Goal: Task Accomplishment & Management: Use online tool/utility

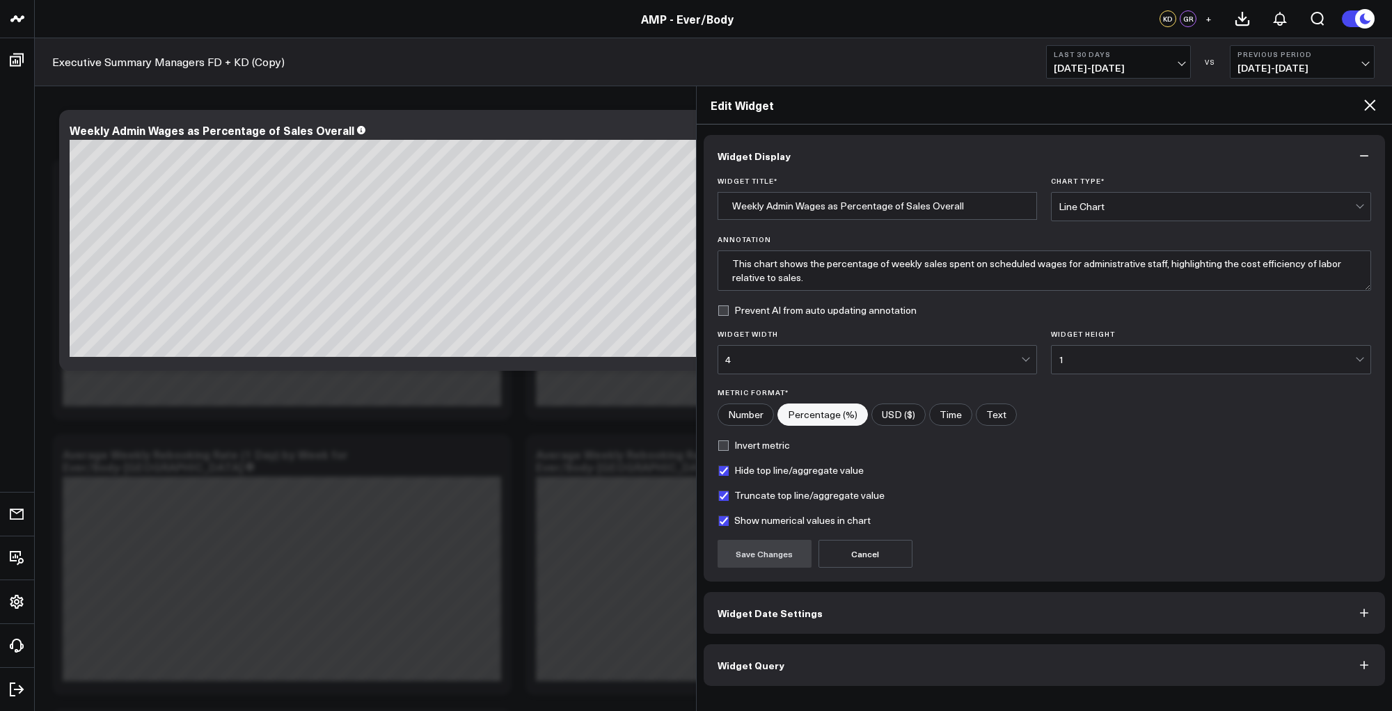
click at [744, 662] on span "Widget Query" at bounding box center [750, 665] width 67 height 11
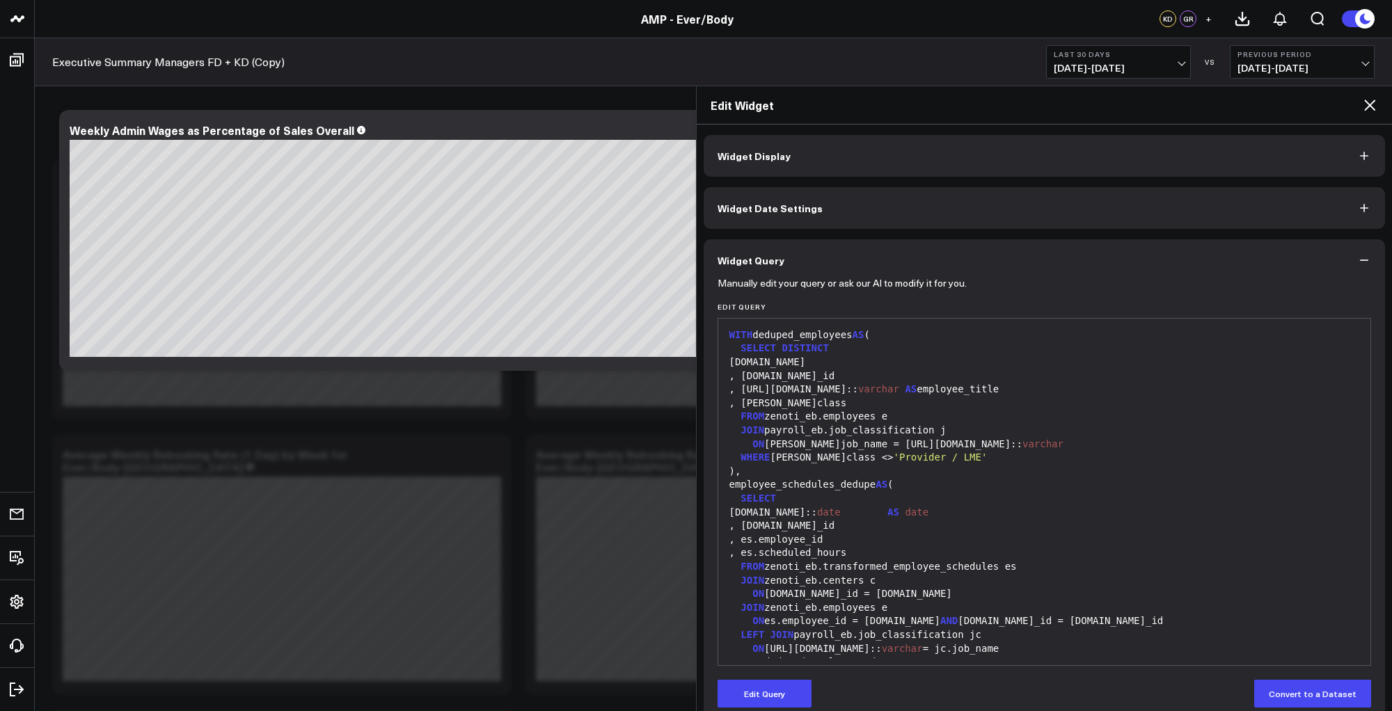
click at [1033, 440] on div "ON [PERSON_NAME]job_name = [URL][DOMAIN_NAME]:: [PERSON_NAME]" at bounding box center [1044, 445] width 639 height 14
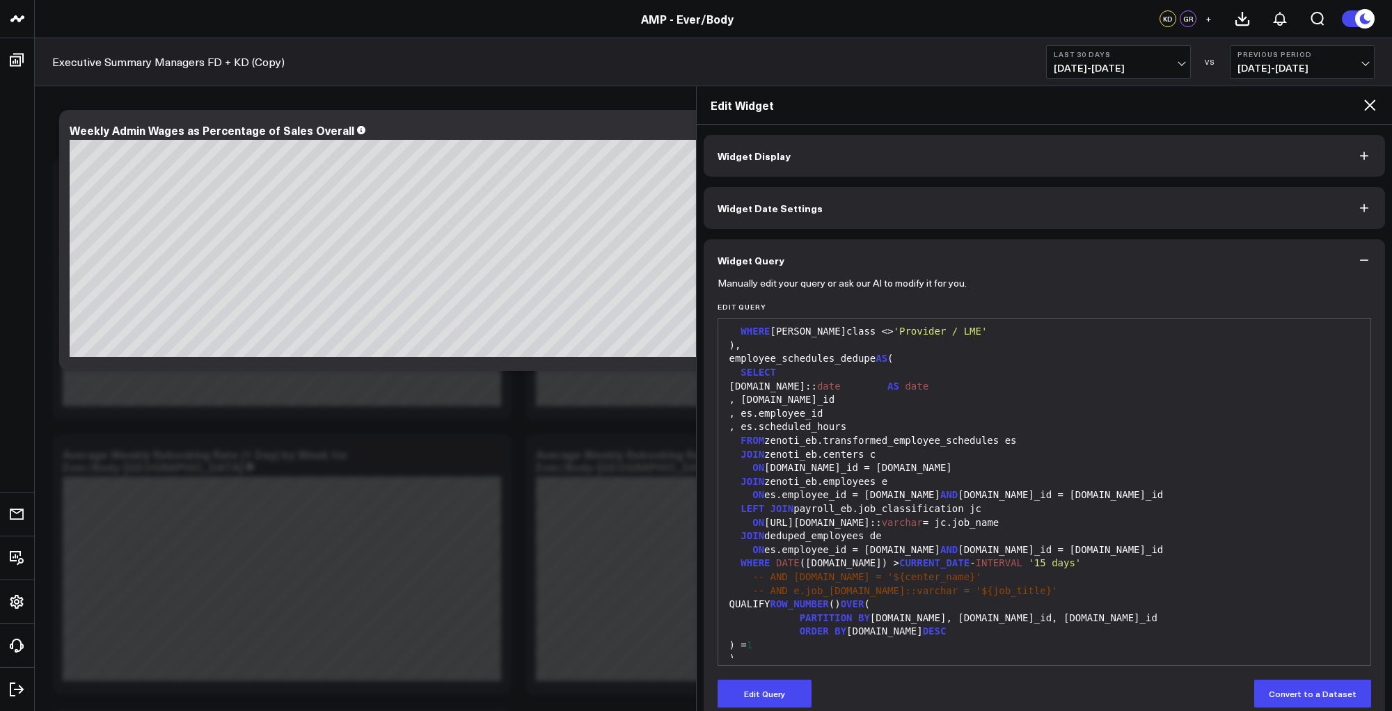
click at [1017, 467] on div "ON [DOMAIN_NAME]_id = [DOMAIN_NAME]" at bounding box center [1044, 468] width 639 height 14
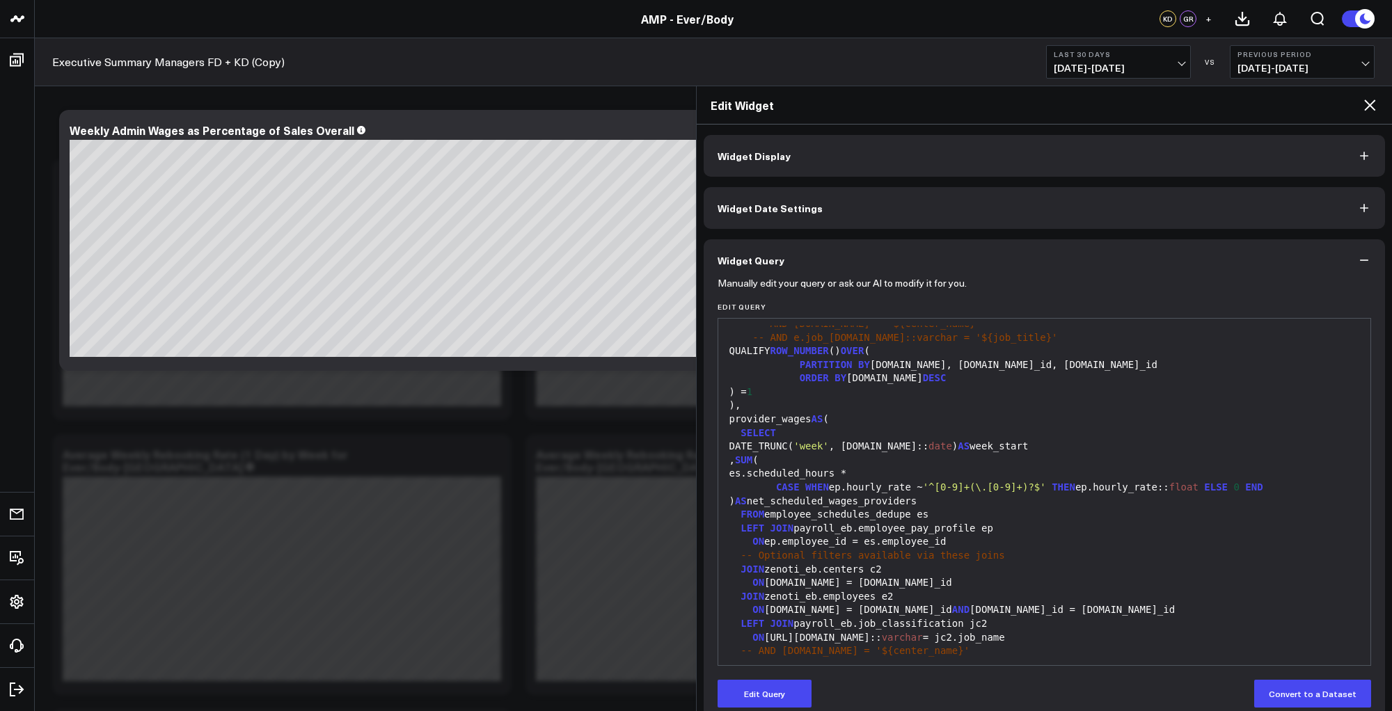
click at [1009, 482] on div "CASE WHEN ep.hourly_rate ~ '^[0-9]+ ( \.[0-9]+ ) ?$' THEN ep.hourly_rate:: floa…" at bounding box center [1044, 488] width 639 height 14
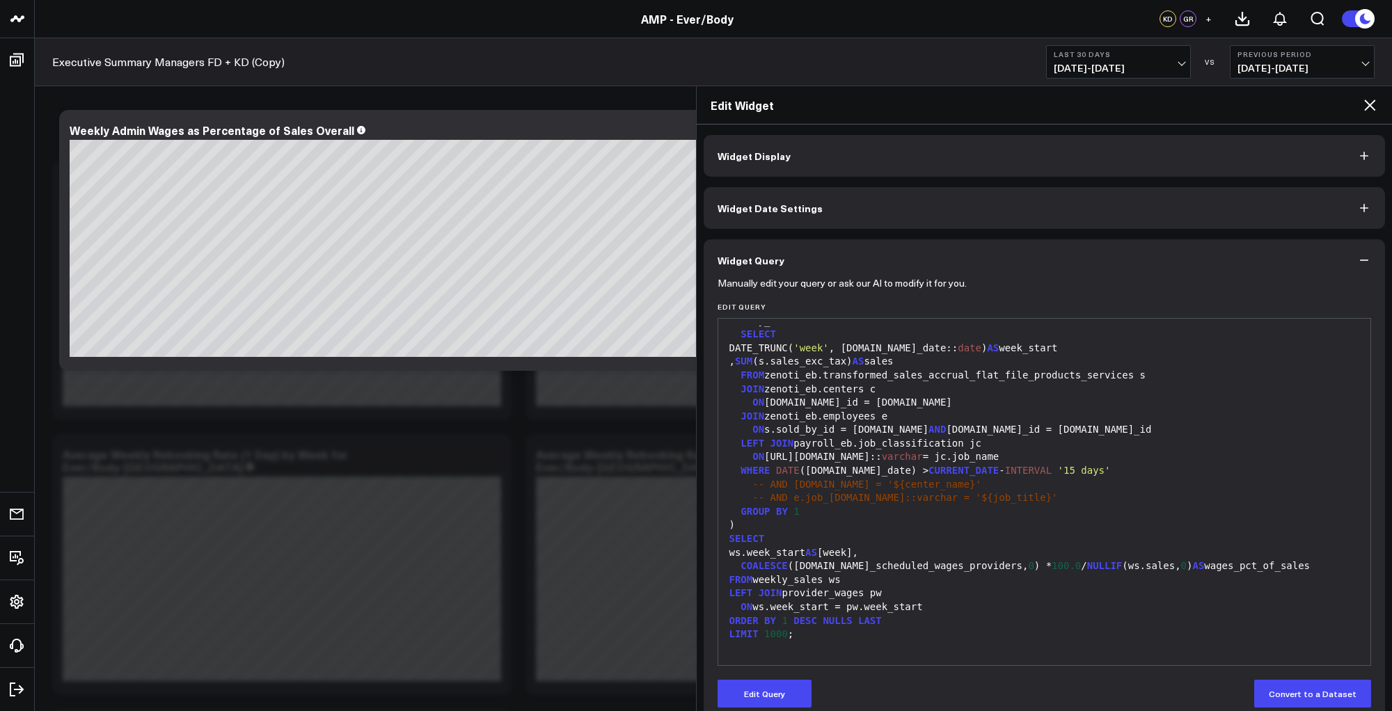
click at [999, 548] on div "ws.week_start AS [week]," at bounding box center [1044, 553] width 639 height 14
click at [774, 692] on button "Edit Query" at bounding box center [764, 694] width 94 height 28
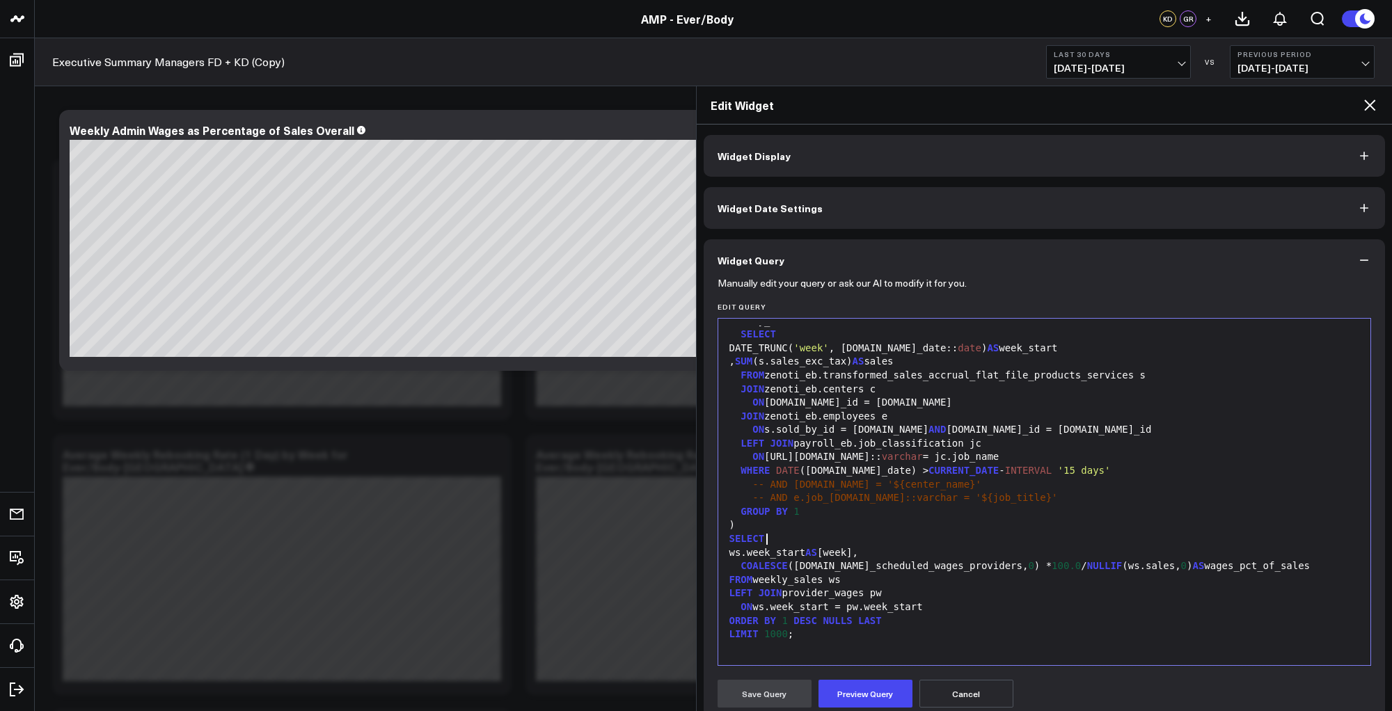
click at [936, 534] on div "SELECT" at bounding box center [1044, 539] width 639 height 14
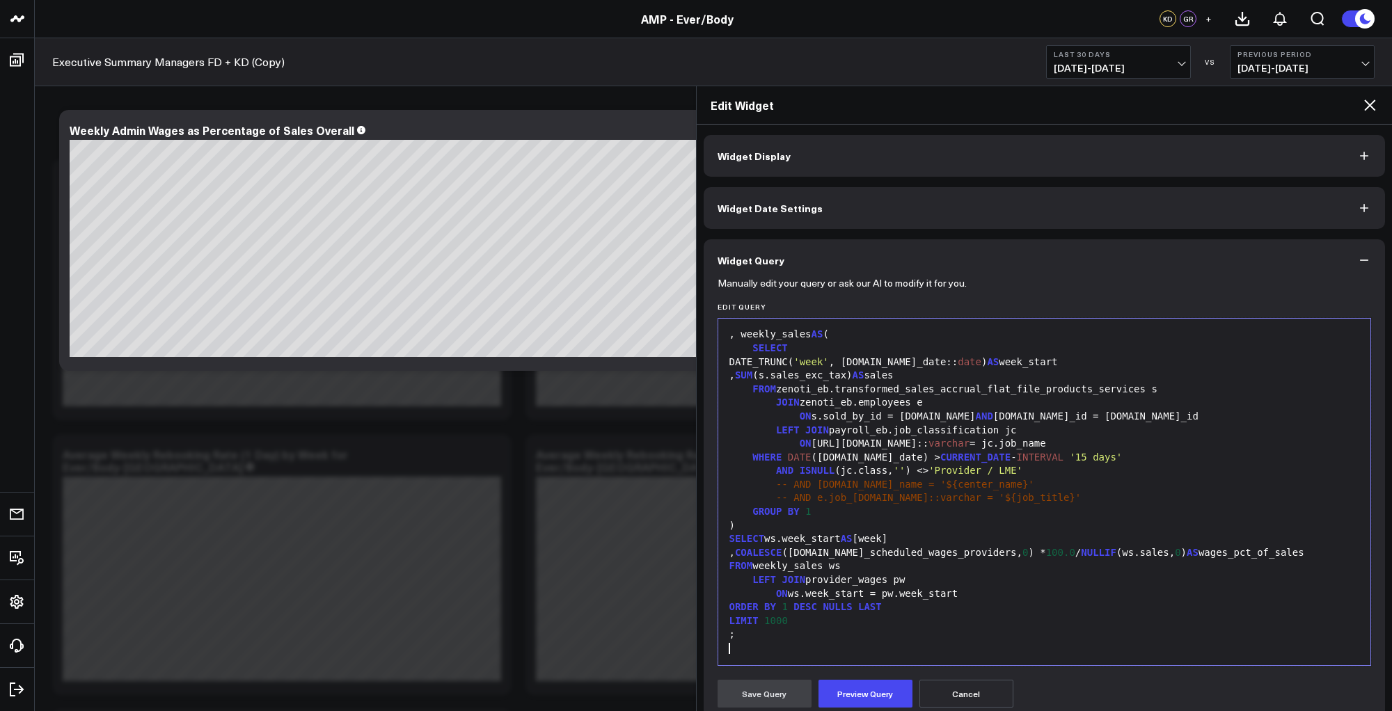
scroll to position [723, 0]
click at [856, 700] on button "Preview Query" at bounding box center [865, 694] width 94 height 28
click at [1049, 689] on div "Save Query Loading Preview... Cancel" at bounding box center [1044, 694] width 654 height 28
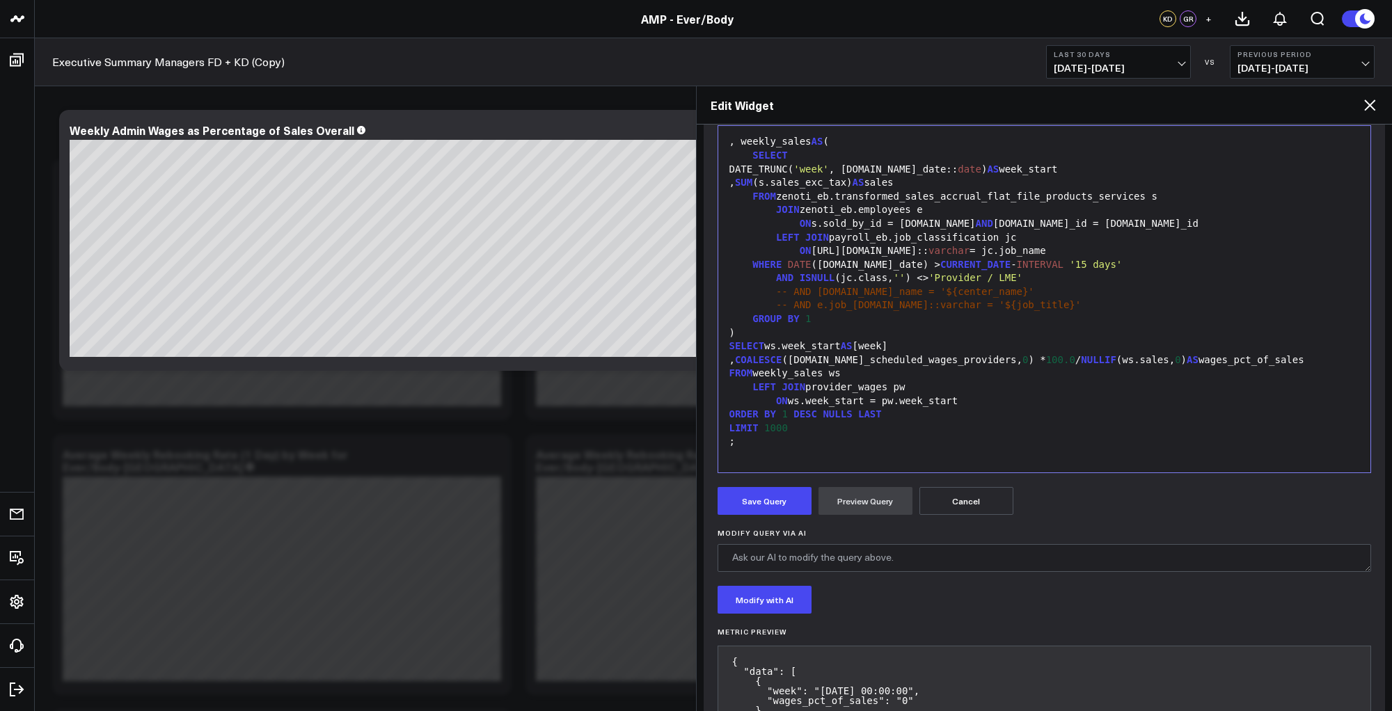
scroll to position [339, 0]
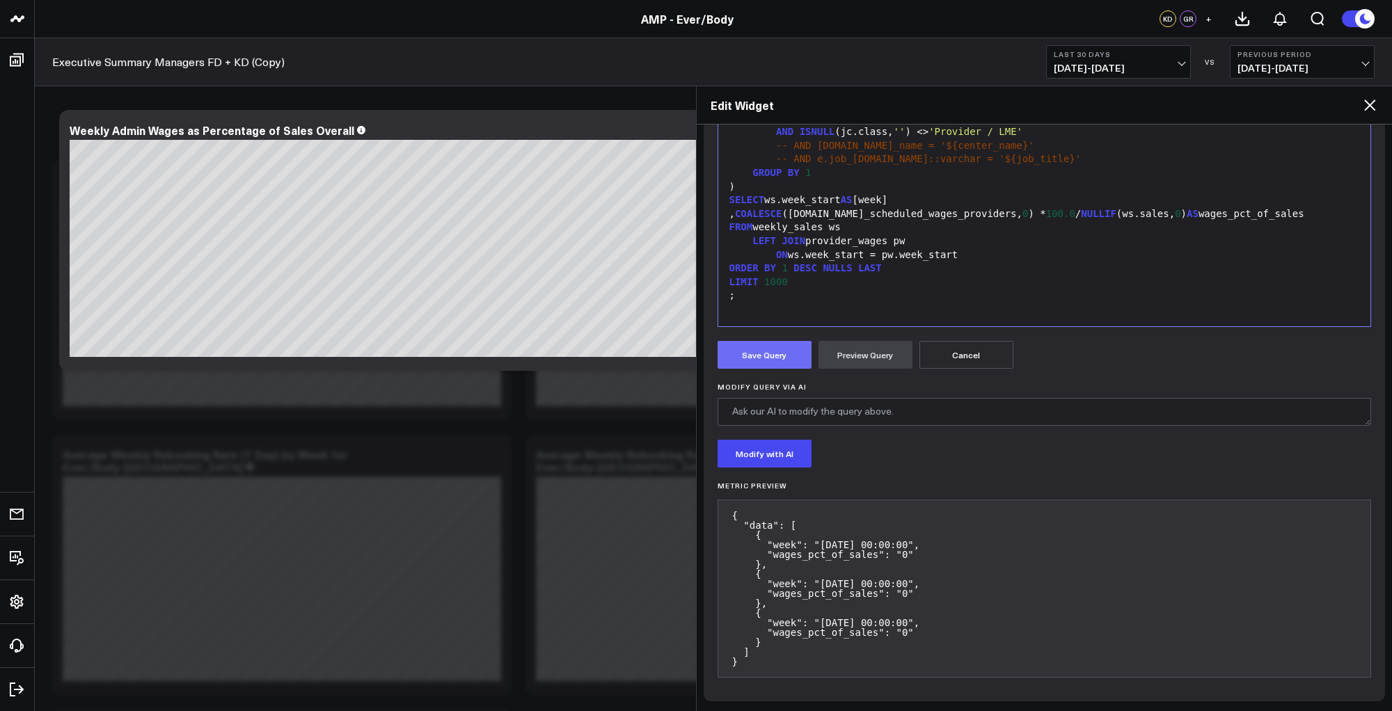
click at [757, 366] on button "Save Query" at bounding box center [764, 355] width 94 height 28
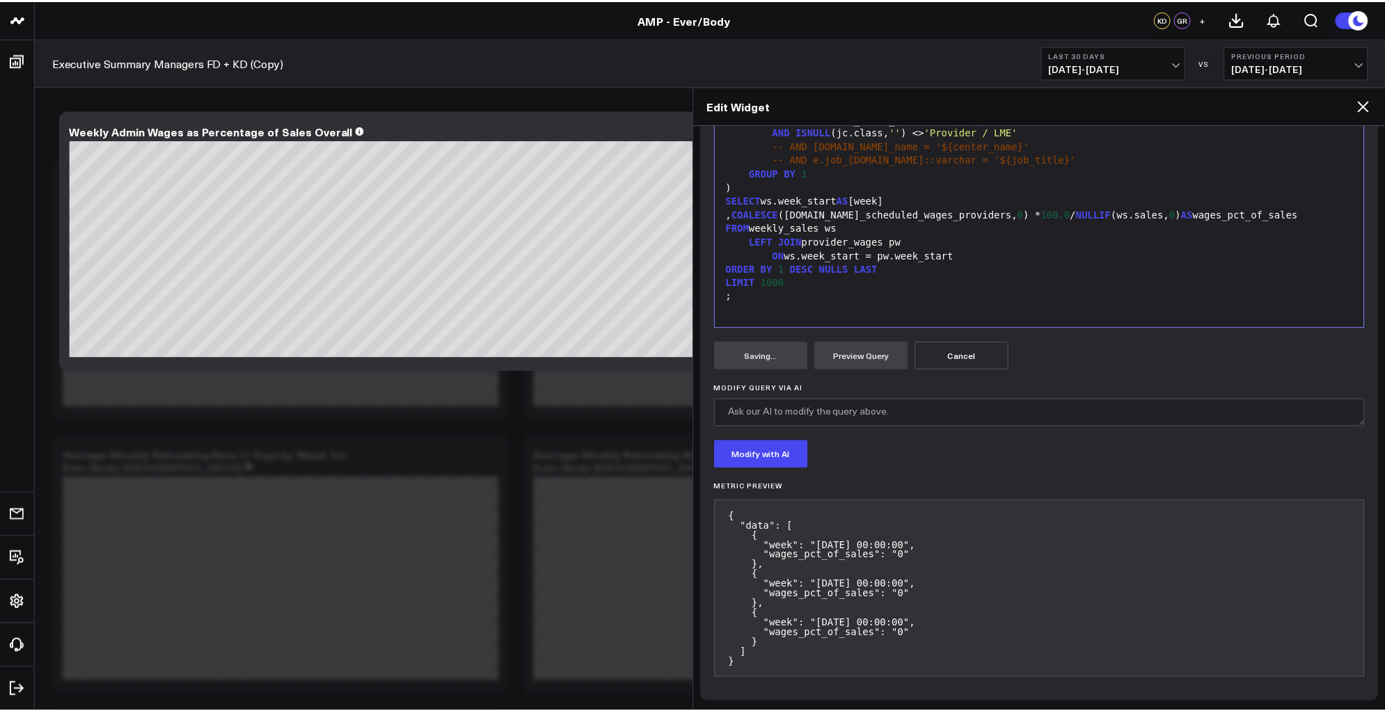
scroll to position [21, 0]
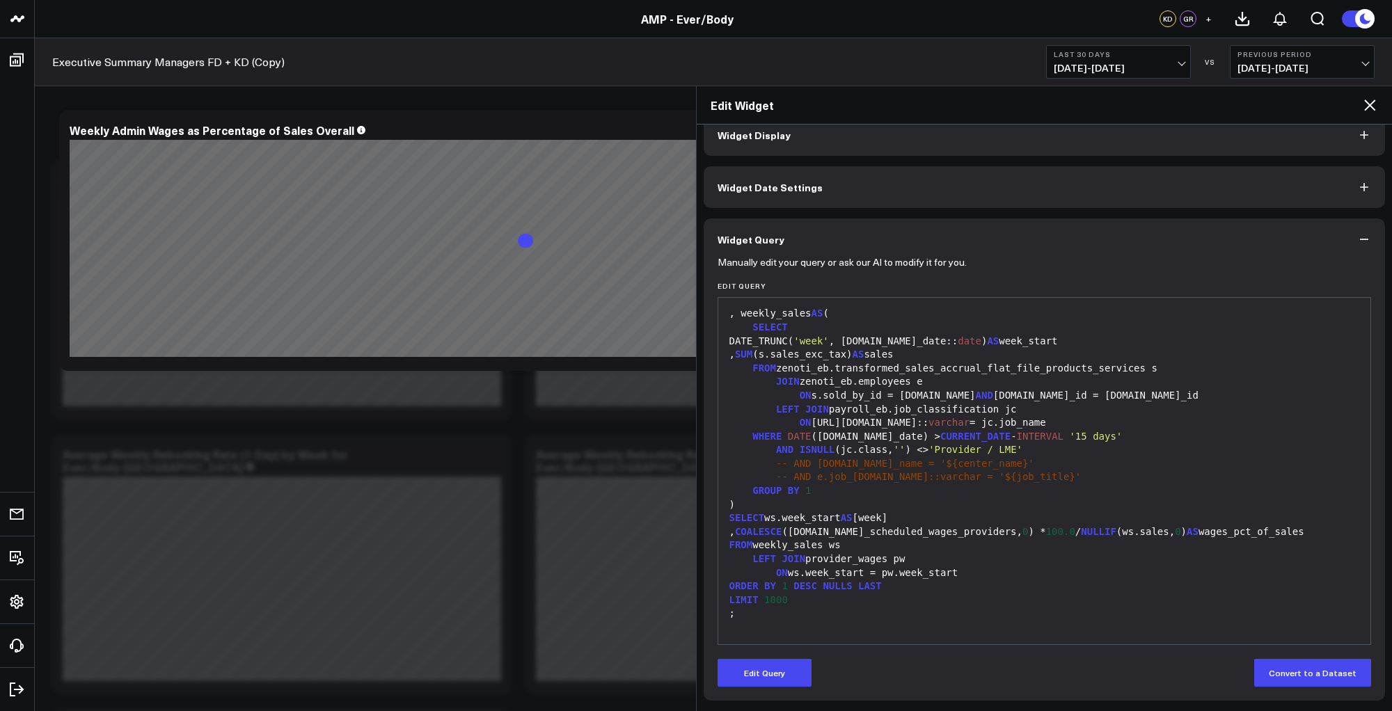
click at [1362, 104] on icon at bounding box center [1369, 105] width 17 height 17
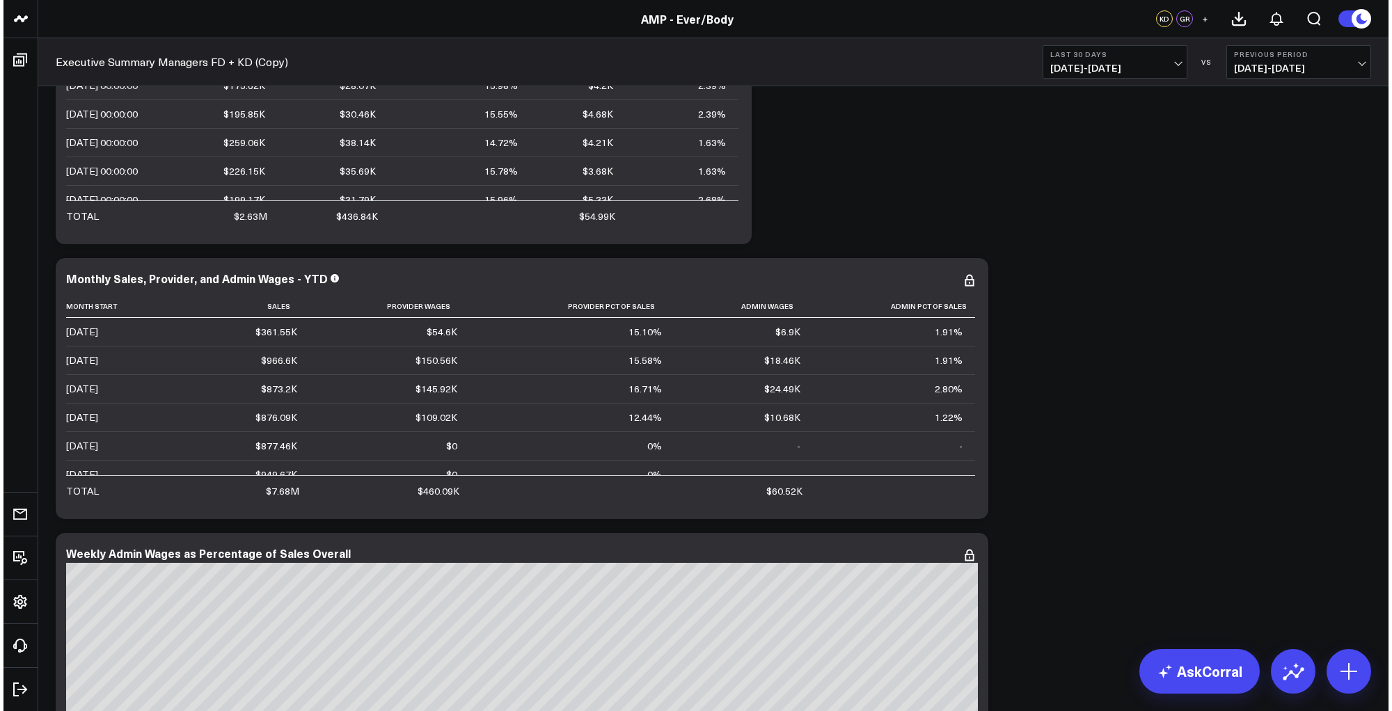
scroll to position [6388, 0]
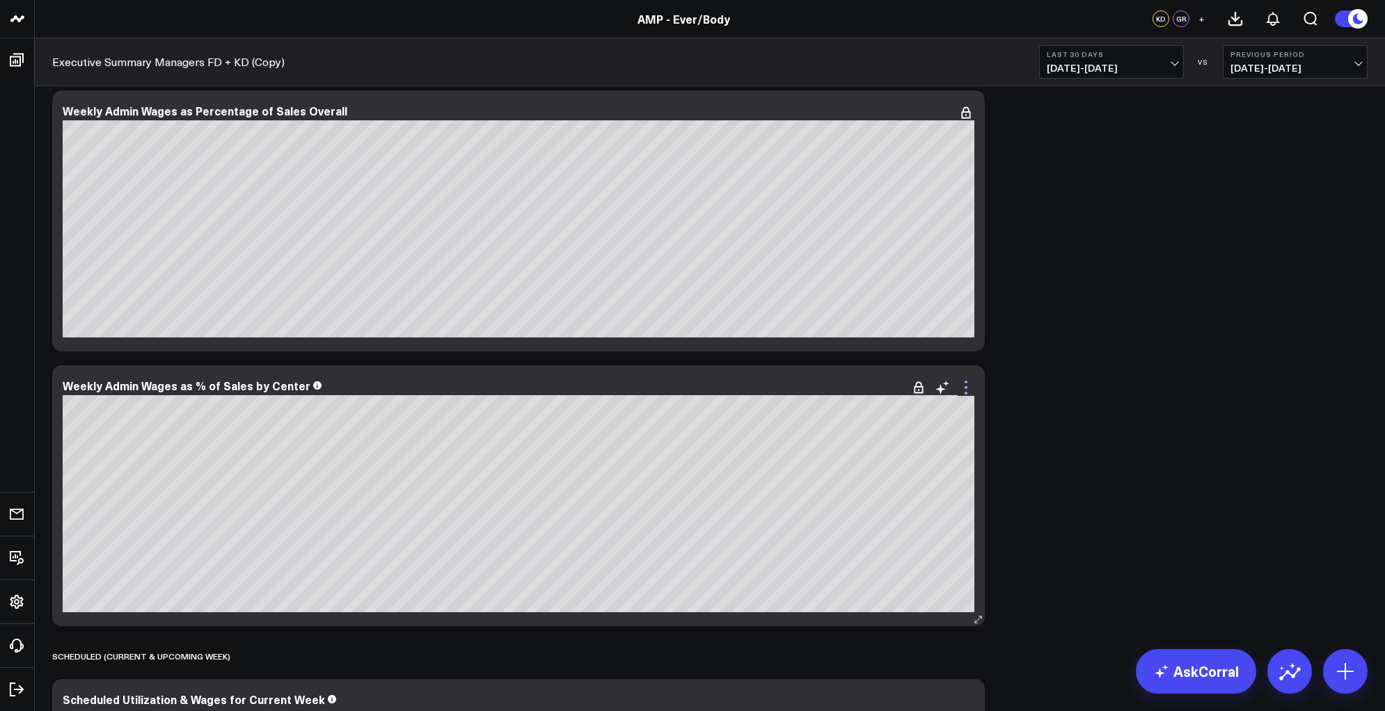
click at [965, 390] on icon at bounding box center [965, 387] width 17 height 17
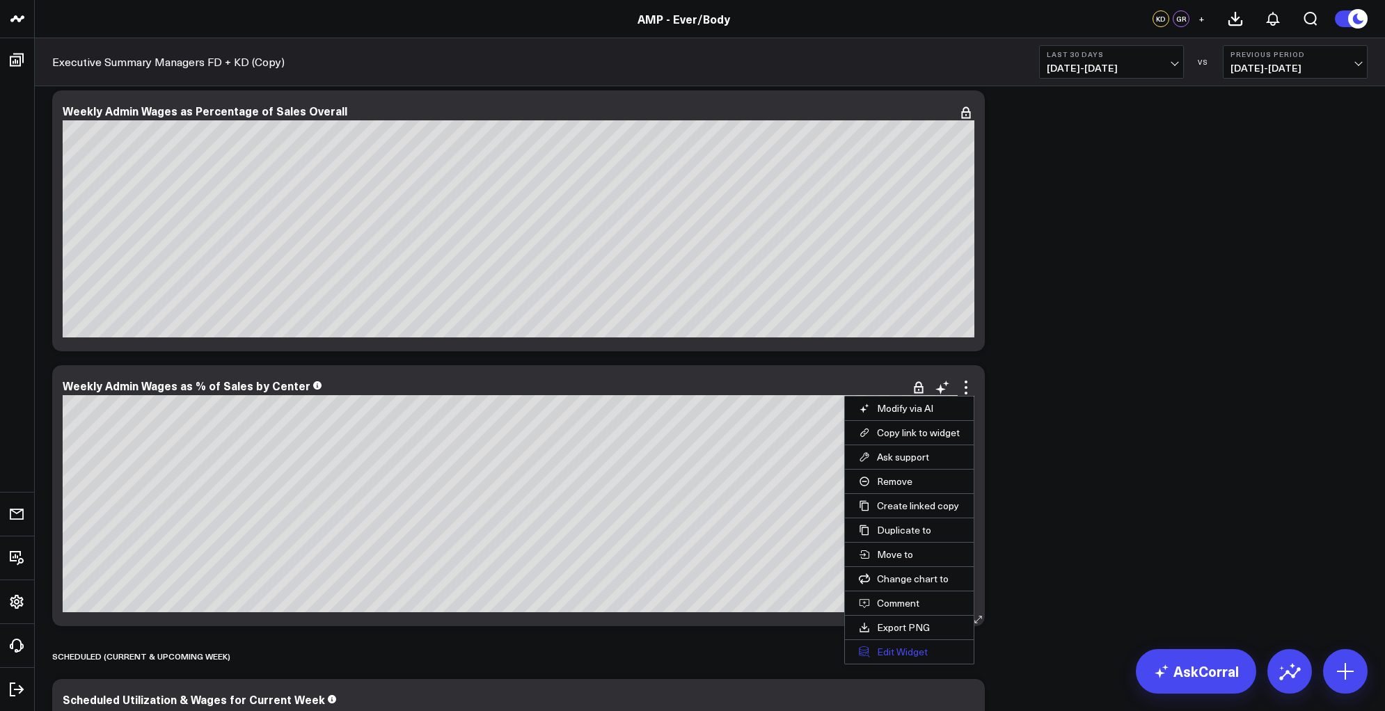
click at [902, 655] on button "Edit Widget" at bounding box center [909, 652] width 129 height 24
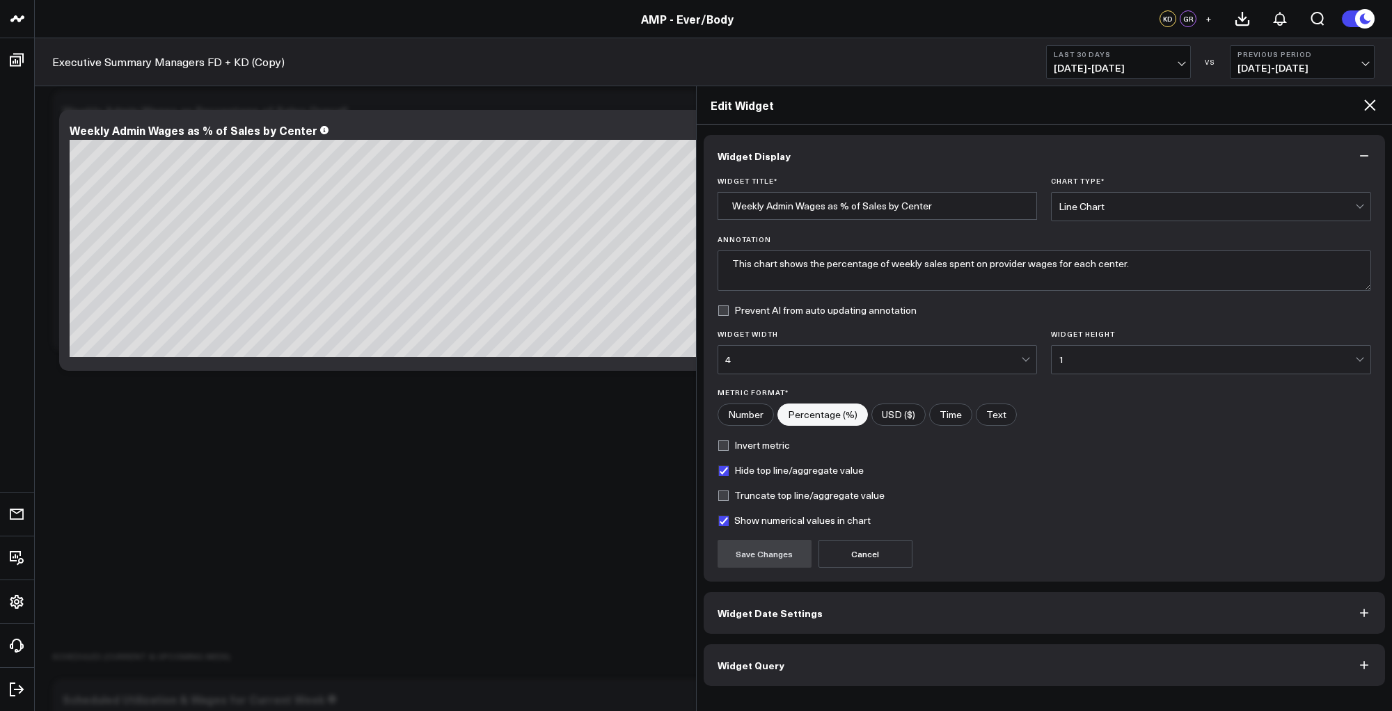
click at [868, 660] on button "Widget Query" at bounding box center [1044, 665] width 682 height 42
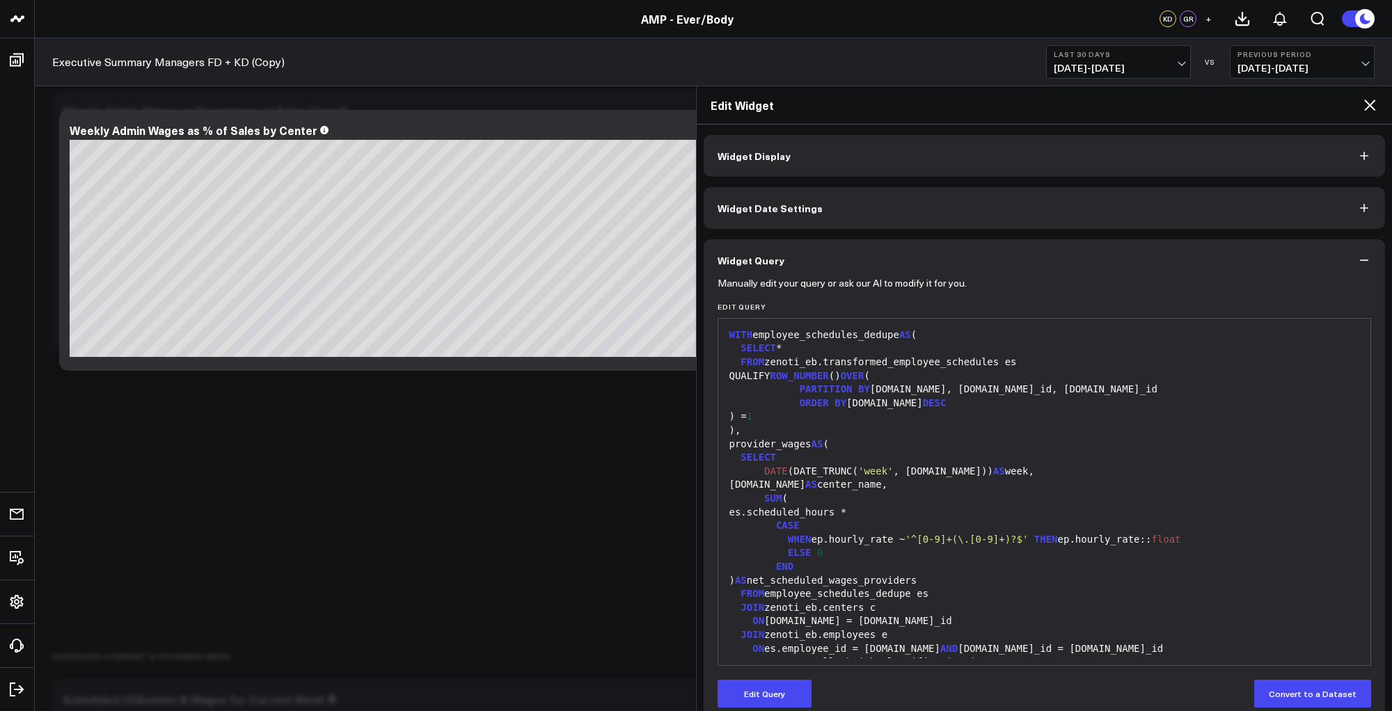
click at [1363, 106] on icon at bounding box center [1369, 105] width 17 height 17
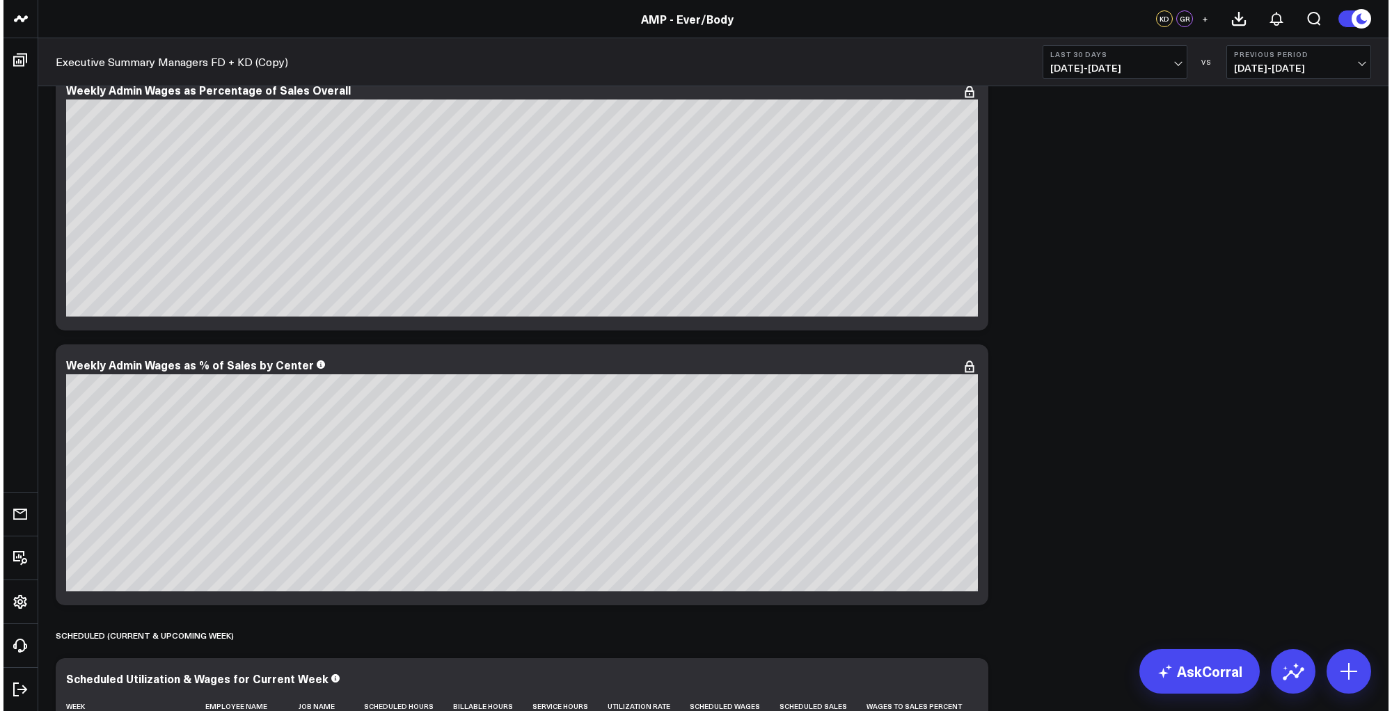
scroll to position [6494, 0]
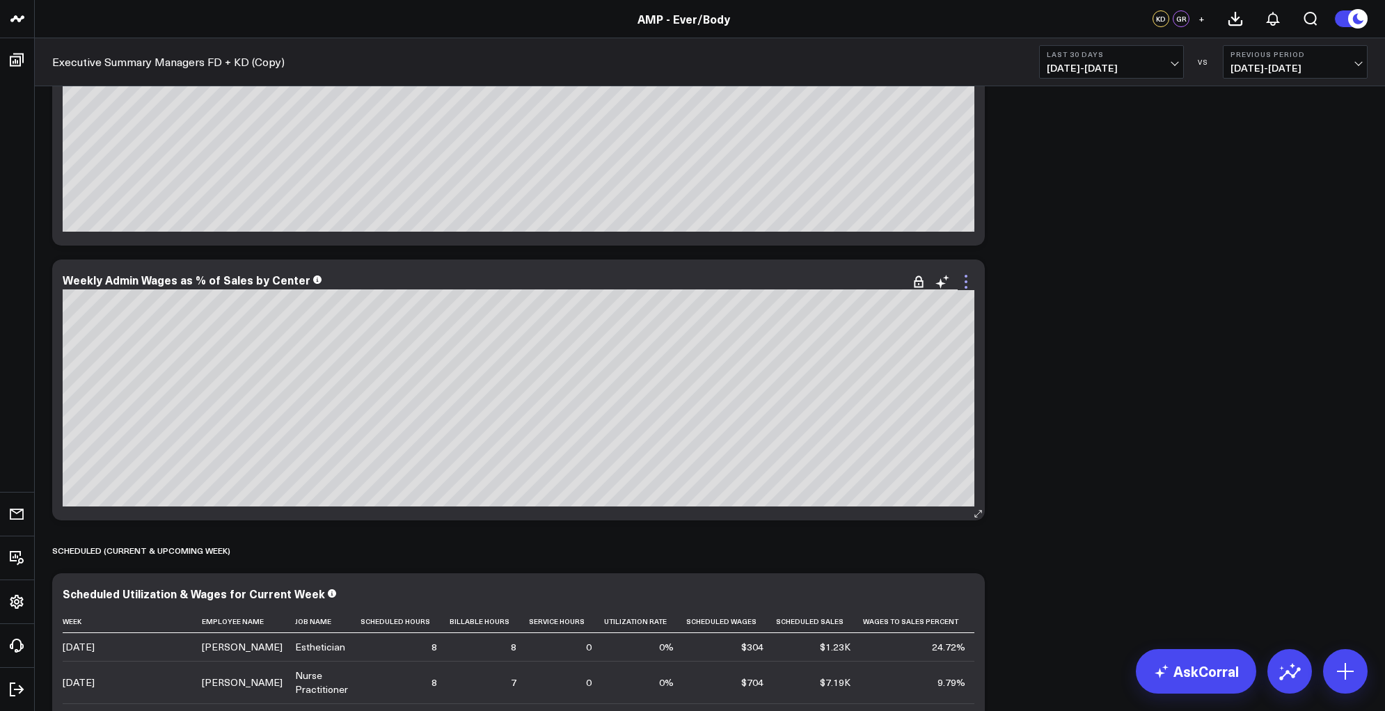
click at [966, 281] on icon at bounding box center [965, 281] width 3 height 3
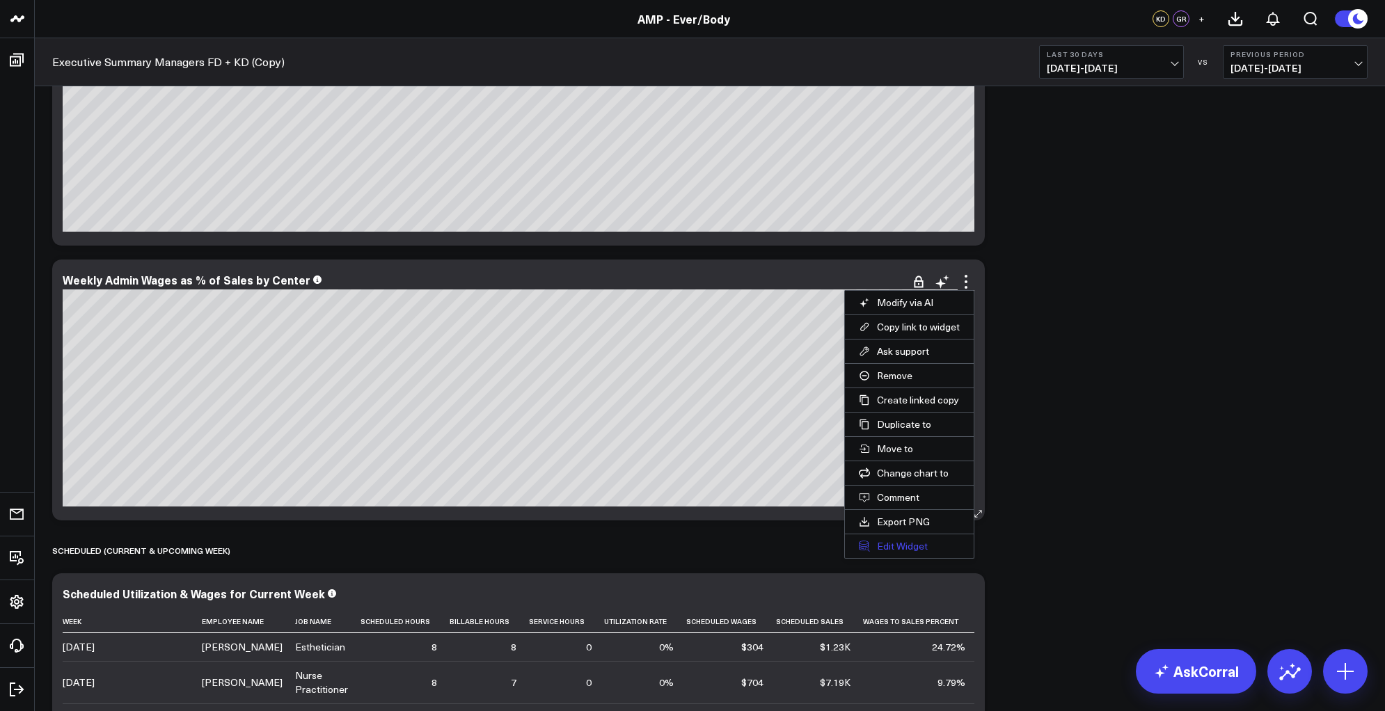
click at [923, 540] on button "Edit Widget" at bounding box center [909, 546] width 129 height 24
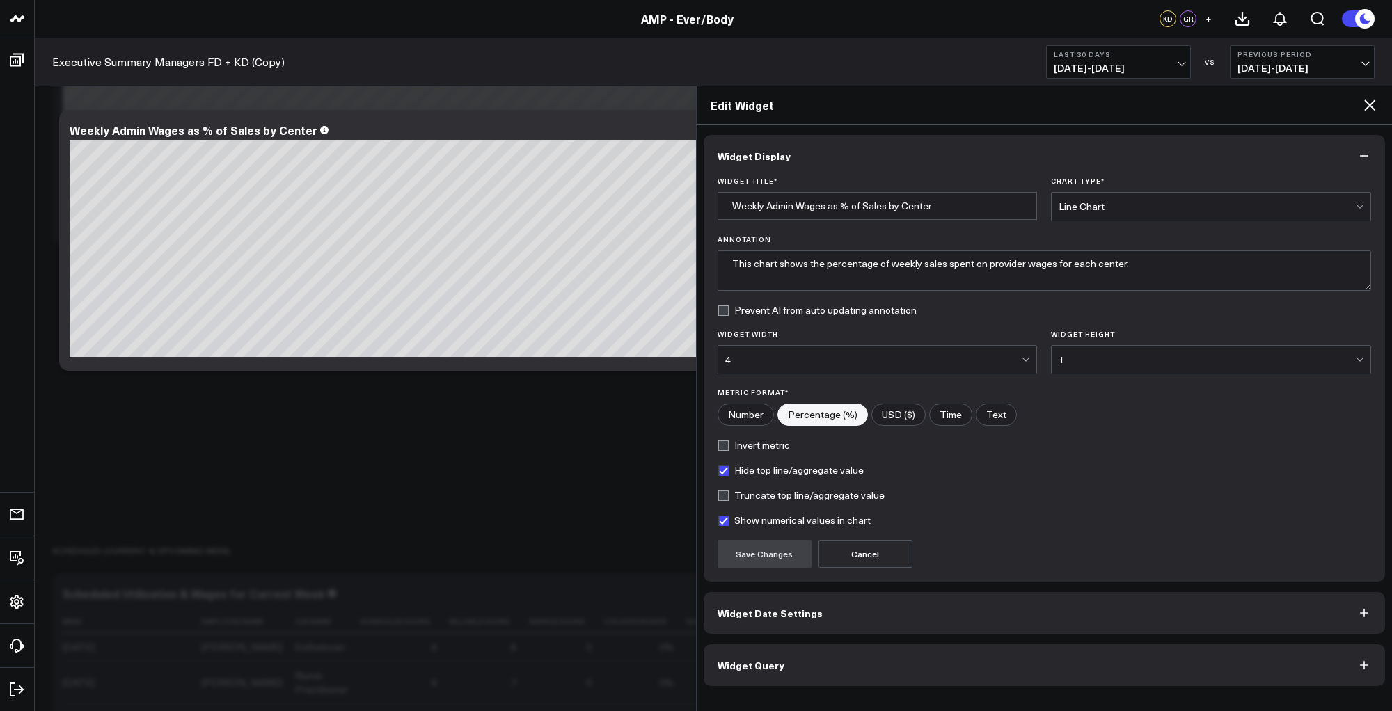
click at [832, 654] on button "Widget Query" at bounding box center [1044, 665] width 682 height 42
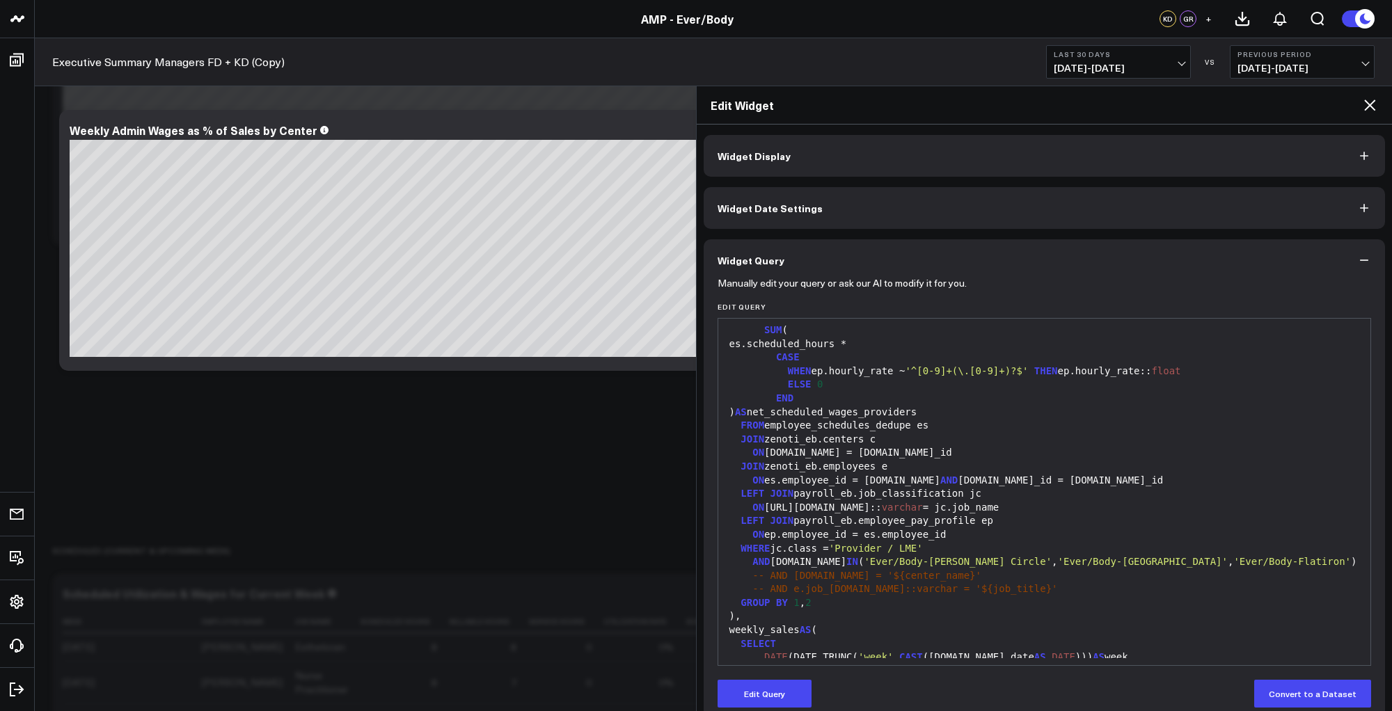
scroll to position [189, 0]
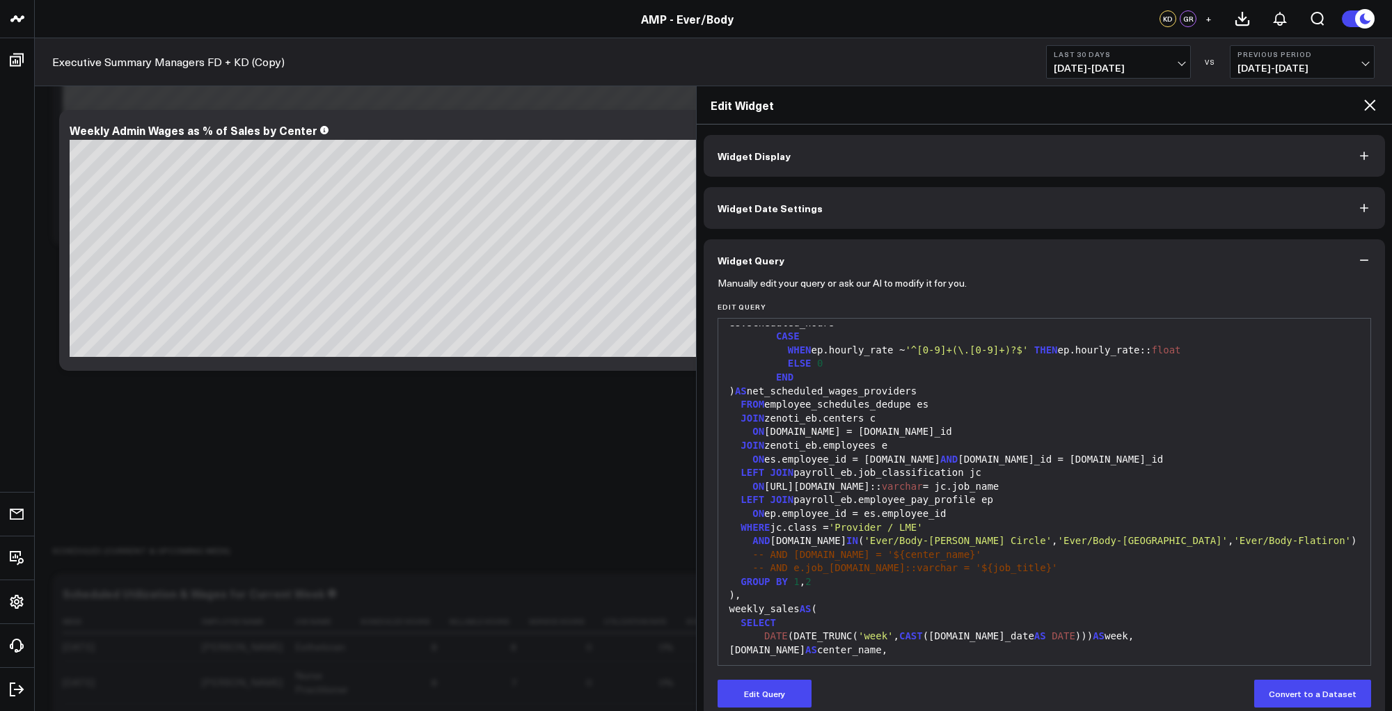
click at [774, 525] on div "WHERE jc.class = 'Provider / LME'" at bounding box center [1044, 528] width 639 height 14
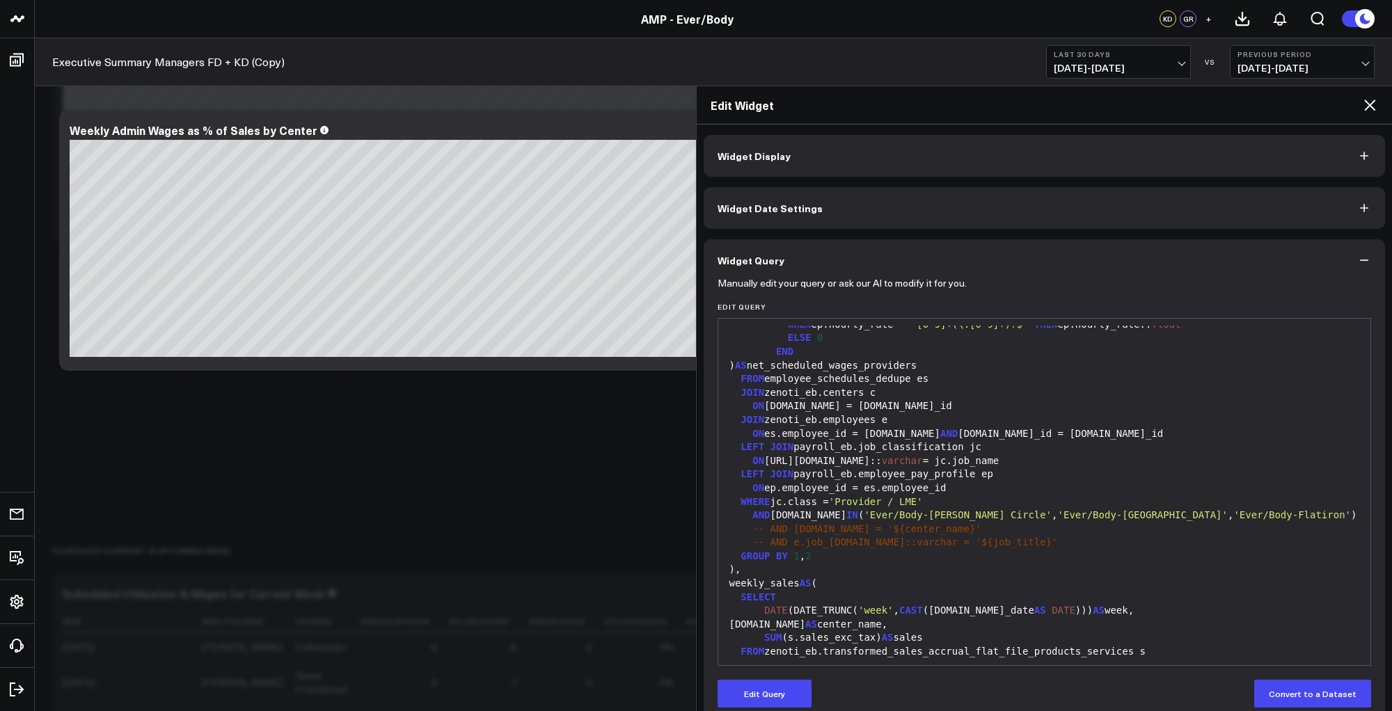
click at [766, 708] on div "Manually edit your query or ask our AI to modify it for you. Edit Query 99 1 2 …" at bounding box center [1044, 501] width 682 height 440
click at [762, 694] on button "Edit Query" at bounding box center [764, 694] width 94 height 28
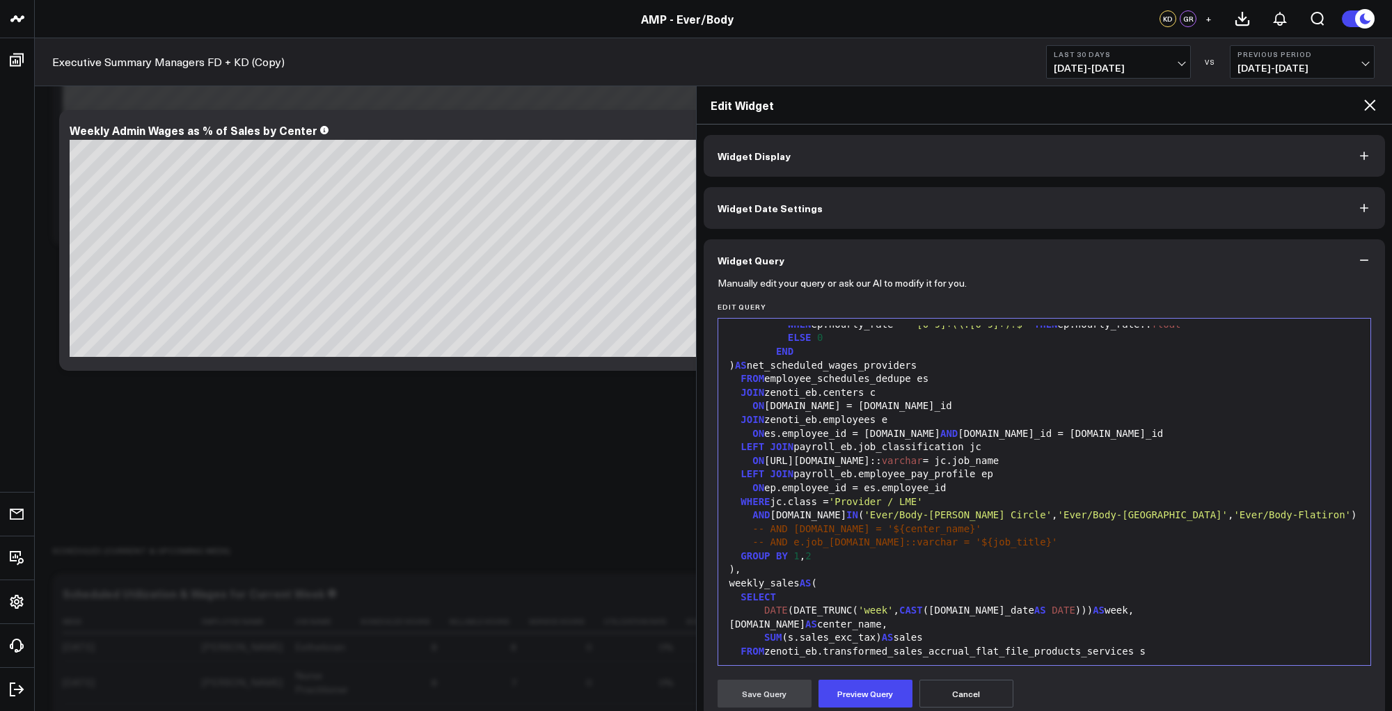
drag, startPoint x: 772, startPoint y: 506, endPoint x: 783, endPoint y: 481, distance: 27.4
click at [772, 507] on div "WHERE jc.class = 'Provider / LME'" at bounding box center [1044, 502] width 639 height 14
click at [856, 702] on button "Preview Query" at bounding box center [865, 694] width 94 height 28
click at [765, 690] on button "Save Query" at bounding box center [764, 694] width 94 height 28
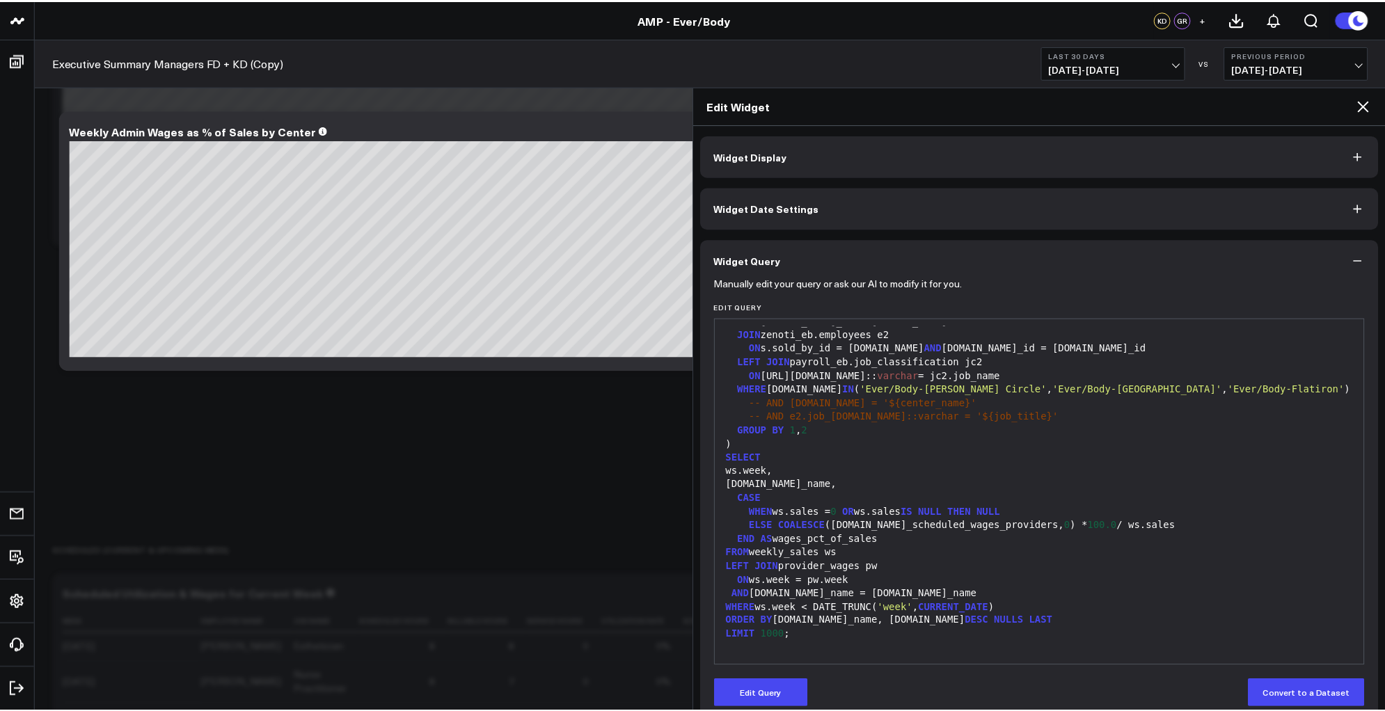
scroll to position [0, 0]
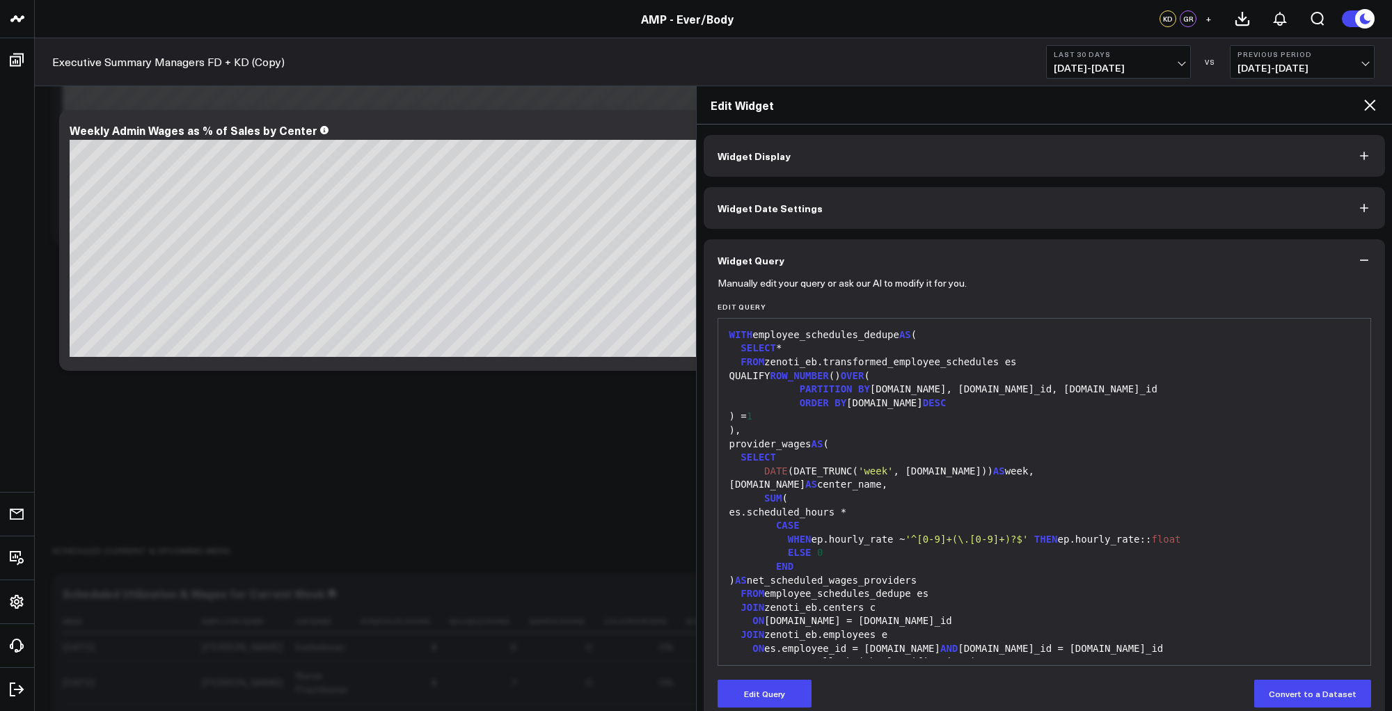
click at [1369, 105] on icon at bounding box center [1369, 104] width 11 height 11
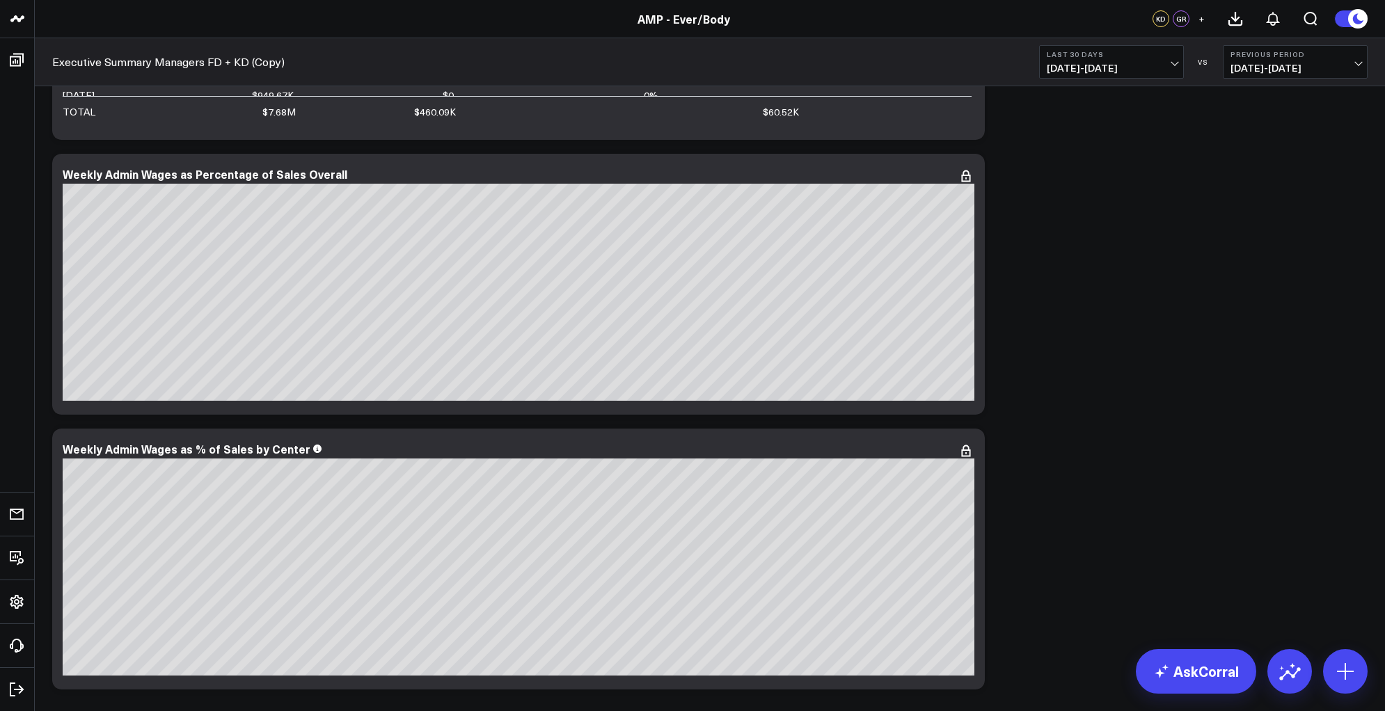
scroll to position [6345, 0]
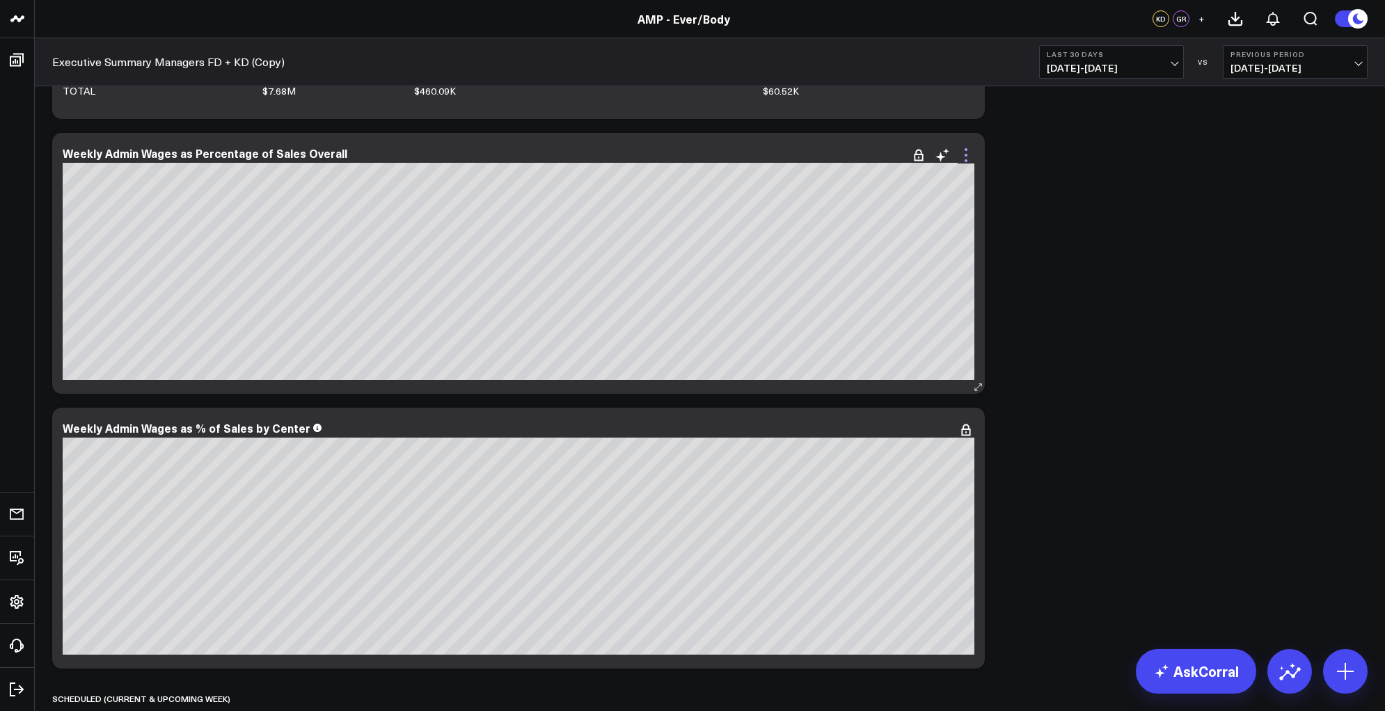
click at [967, 155] on icon at bounding box center [965, 155] width 17 height 17
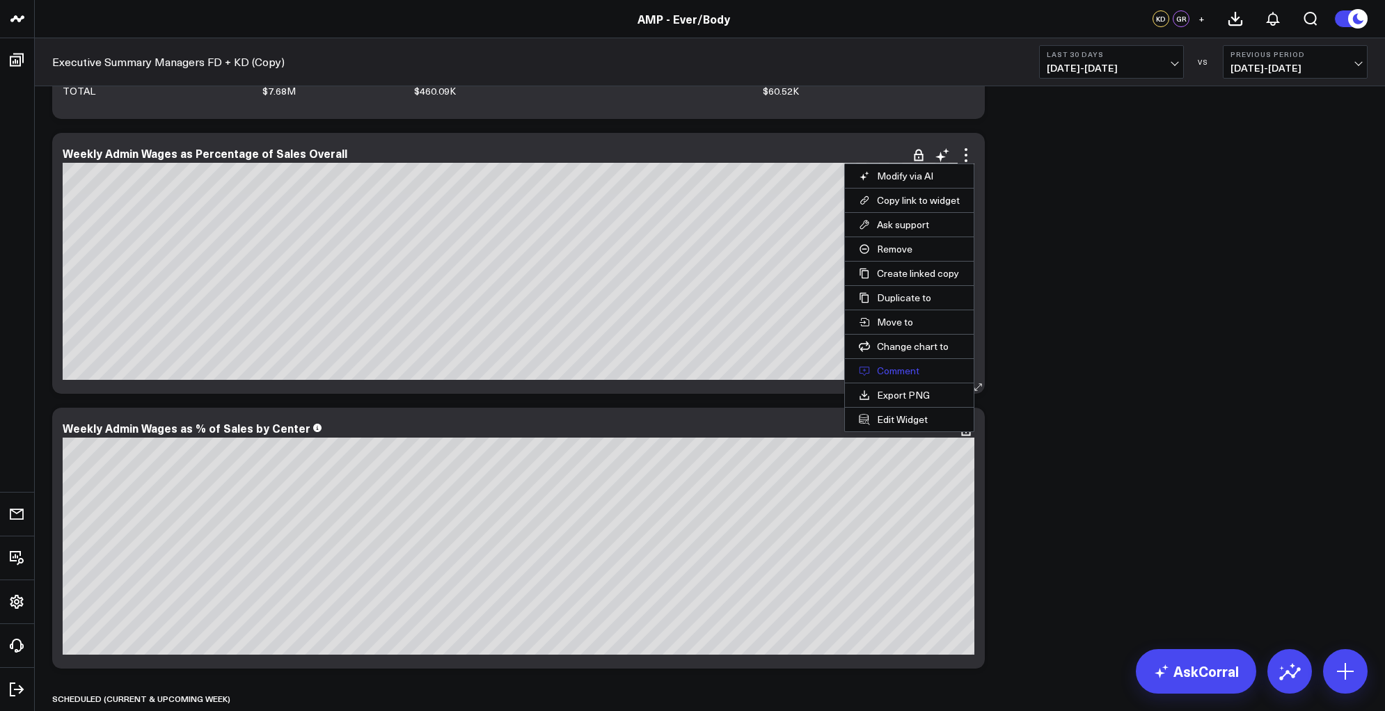
click at [893, 369] on button "Comment" at bounding box center [909, 371] width 129 height 24
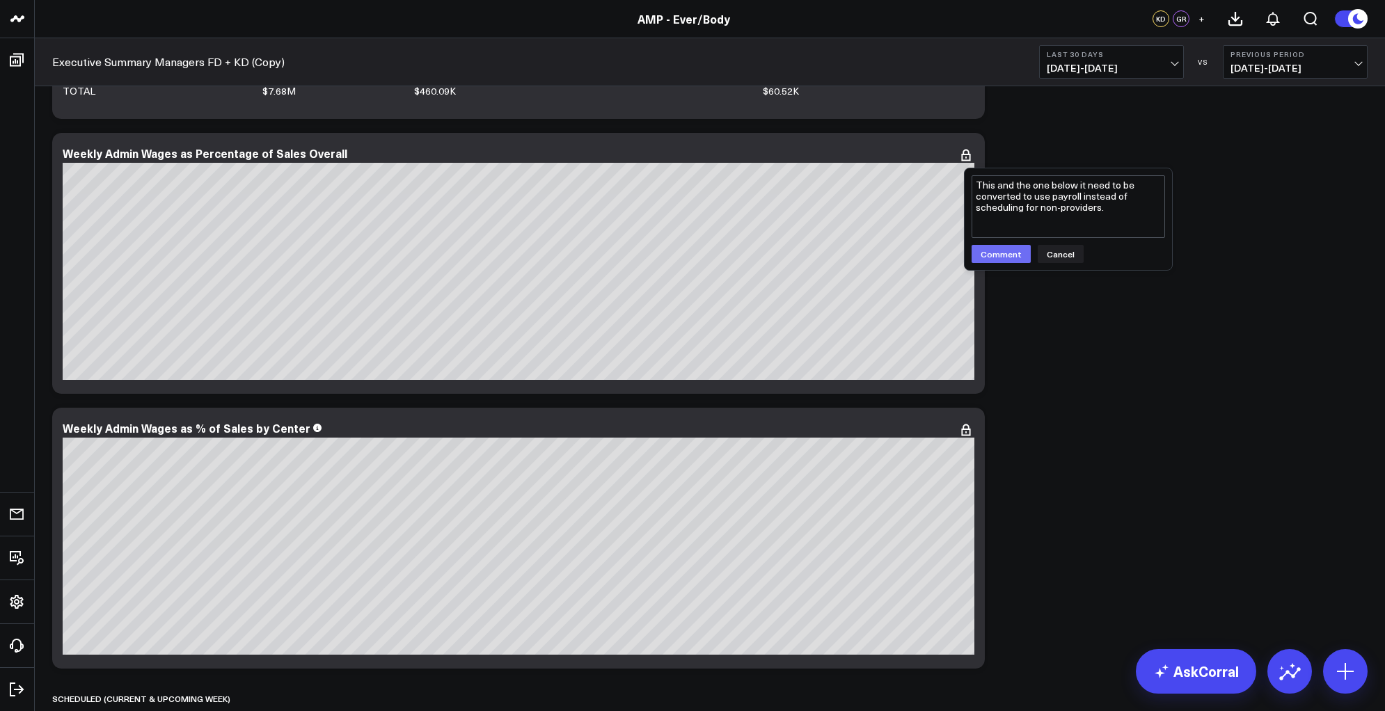
type textarea "This and the one below it need to be converted to use payroll instead of schedu…"
click at [994, 253] on button "Comment" at bounding box center [1000, 254] width 59 height 18
